Goal: Transaction & Acquisition: Purchase product/service

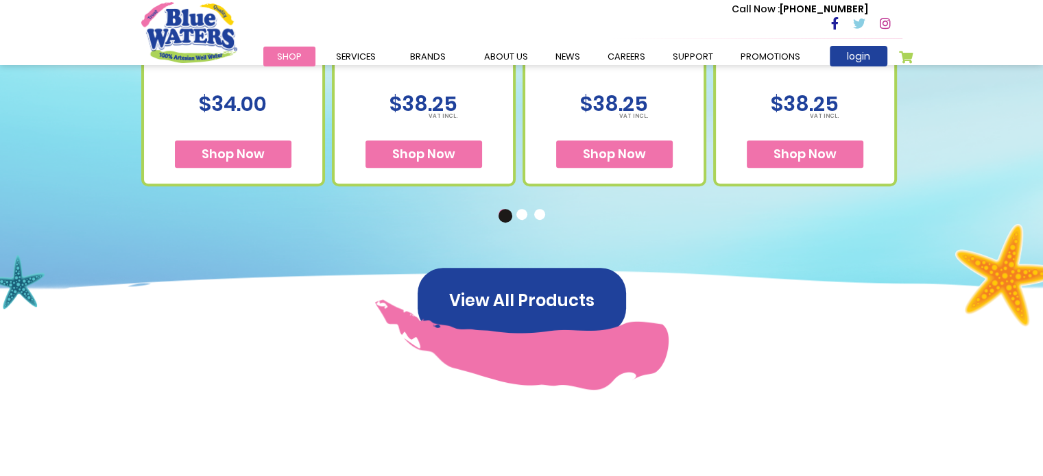
scroll to position [824, 0]
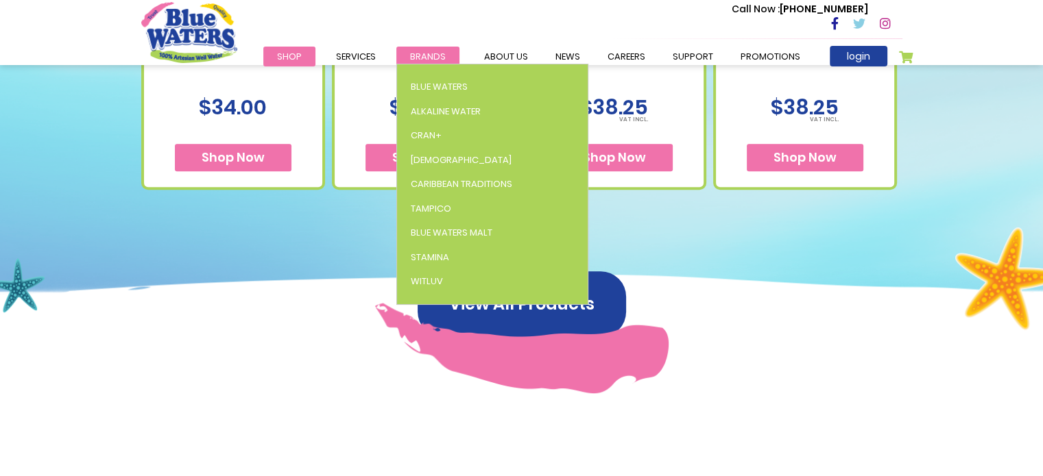
click at [422, 54] on span "Brands" at bounding box center [428, 56] width 36 height 13
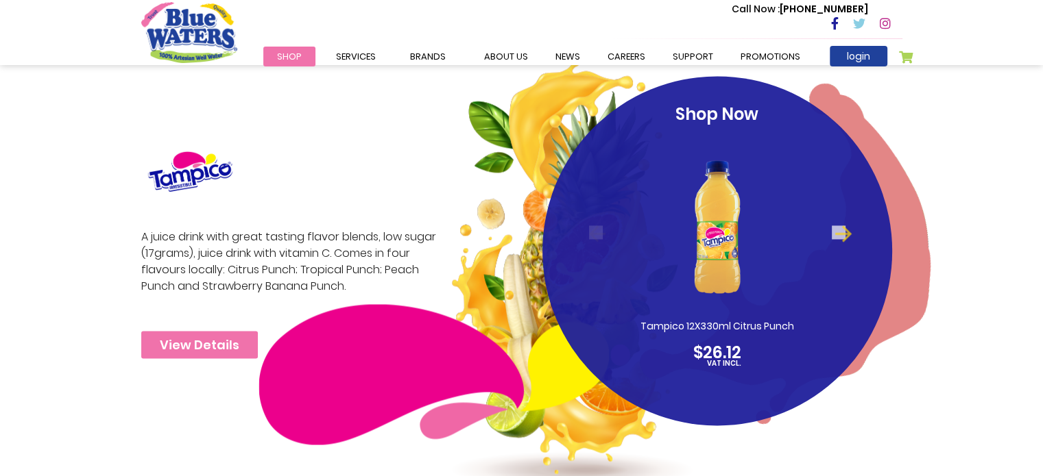
scroll to position [2070, 0]
click at [214, 345] on link "View Details" at bounding box center [199, 344] width 117 height 27
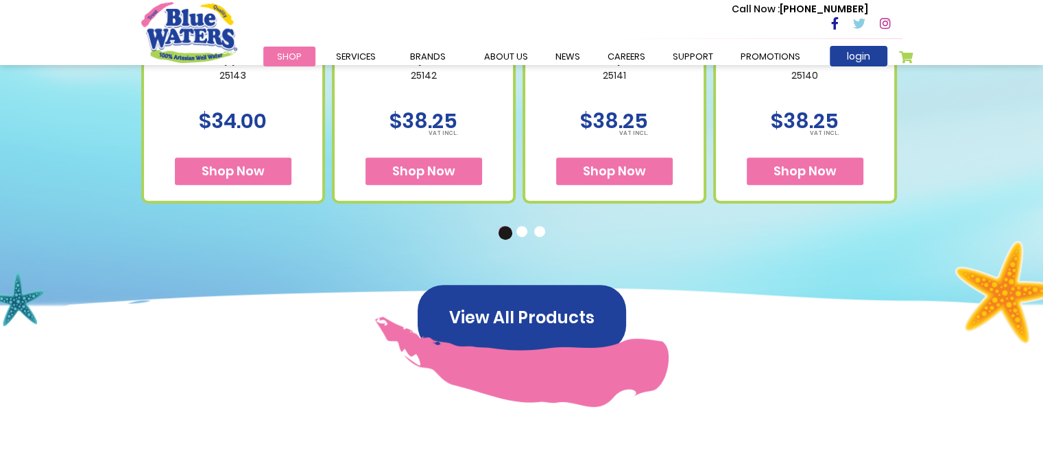
scroll to position [794, 0]
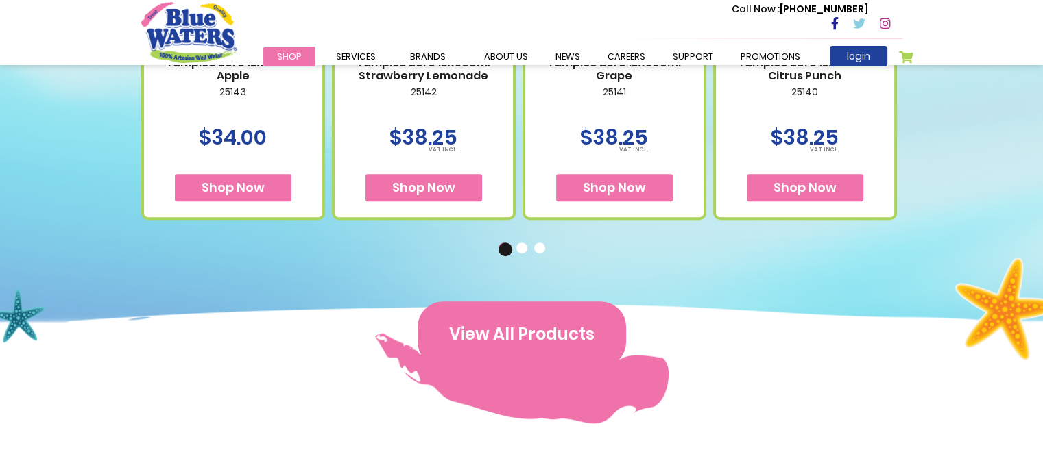
click at [540, 331] on button "View All Products" at bounding box center [522, 335] width 208 height 66
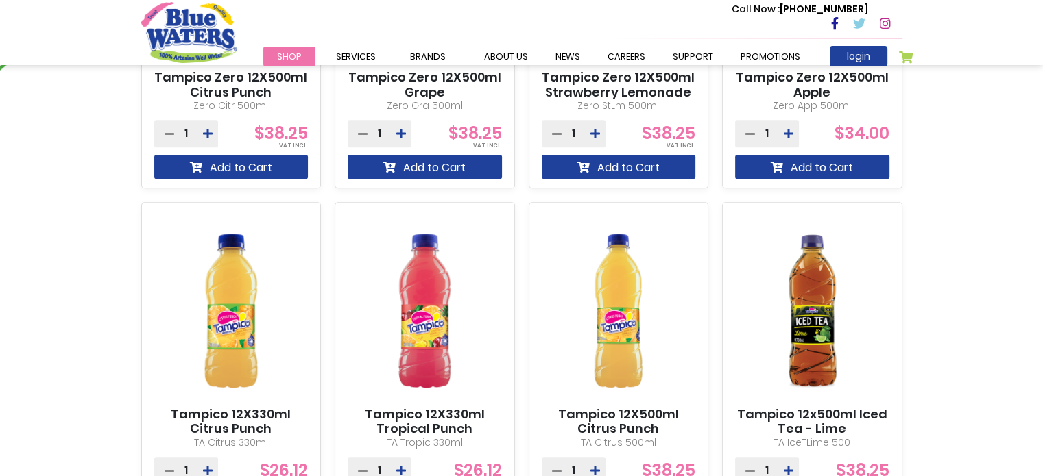
scroll to position [1226, 0]
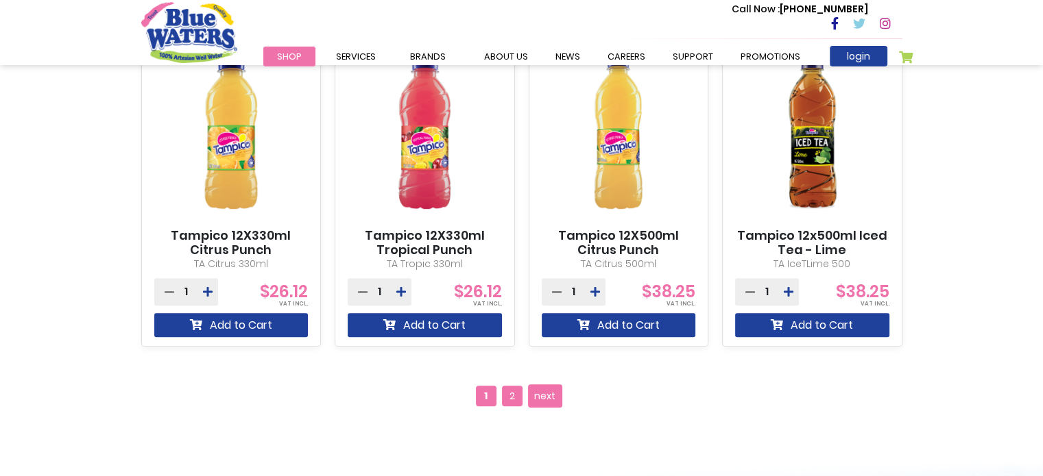
click at [516, 388] on span "2" at bounding box center [512, 396] width 21 height 21
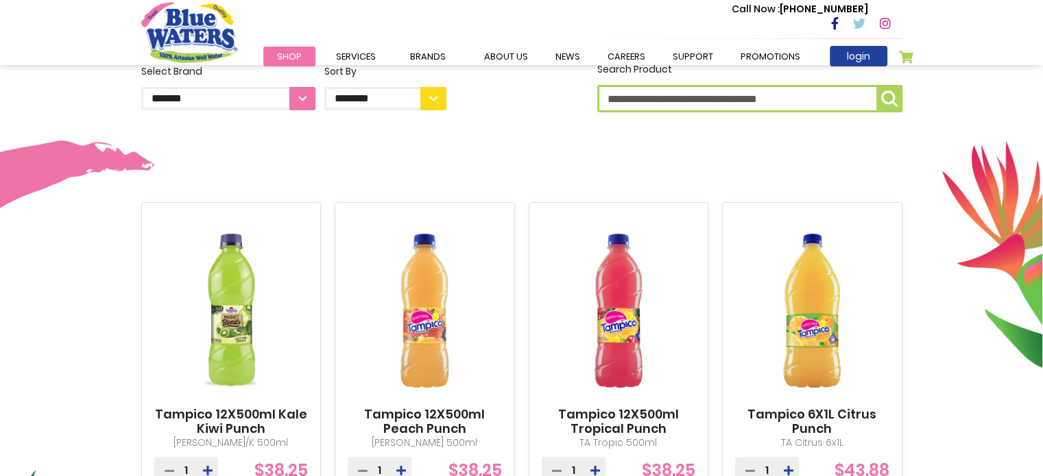
scroll to position [373, 0]
click at [218, 320] on img at bounding box center [231, 311] width 154 height 193
